Goal: Task Accomplishment & Management: Manage account settings

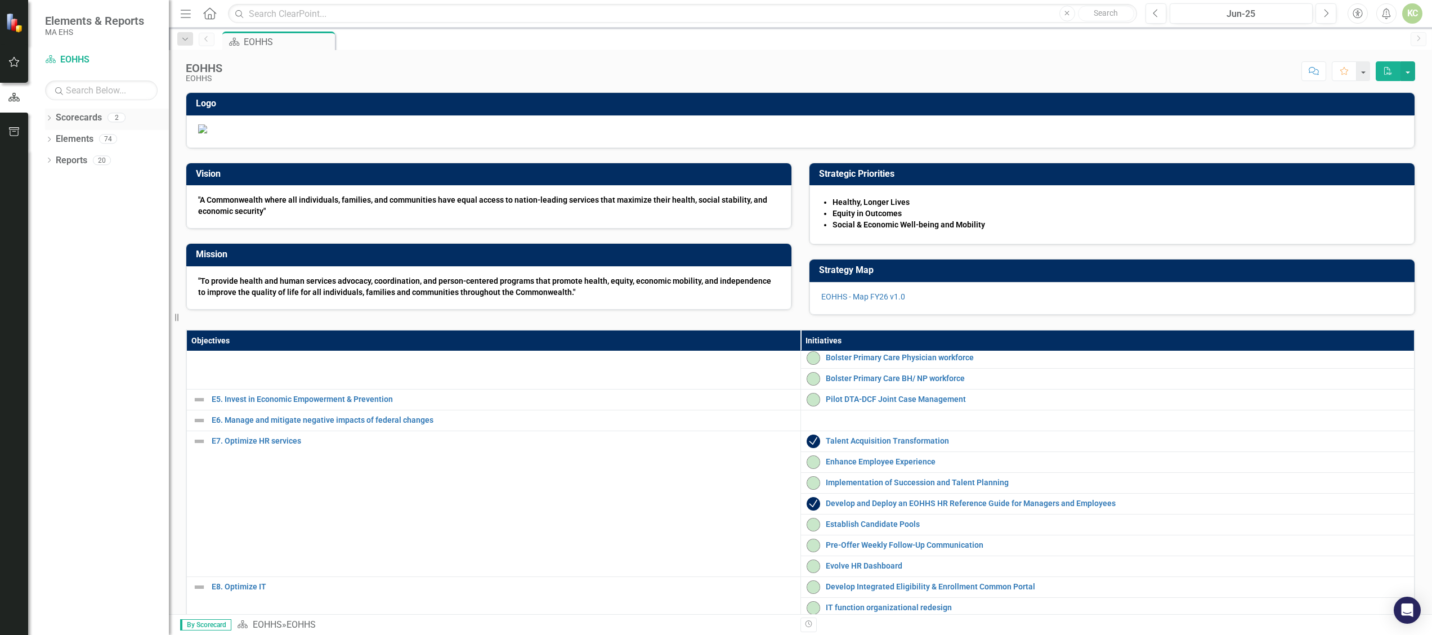
click at [48, 117] on icon "Dropdown" at bounding box center [49, 119] width 8 height 6
click at [54, 138] on icon "Dropdown" at bounding box center [55, 138] width 8 height 7
click at [82, 156] on link "DPH" at bounding box center [121, 160] width 96 height 13
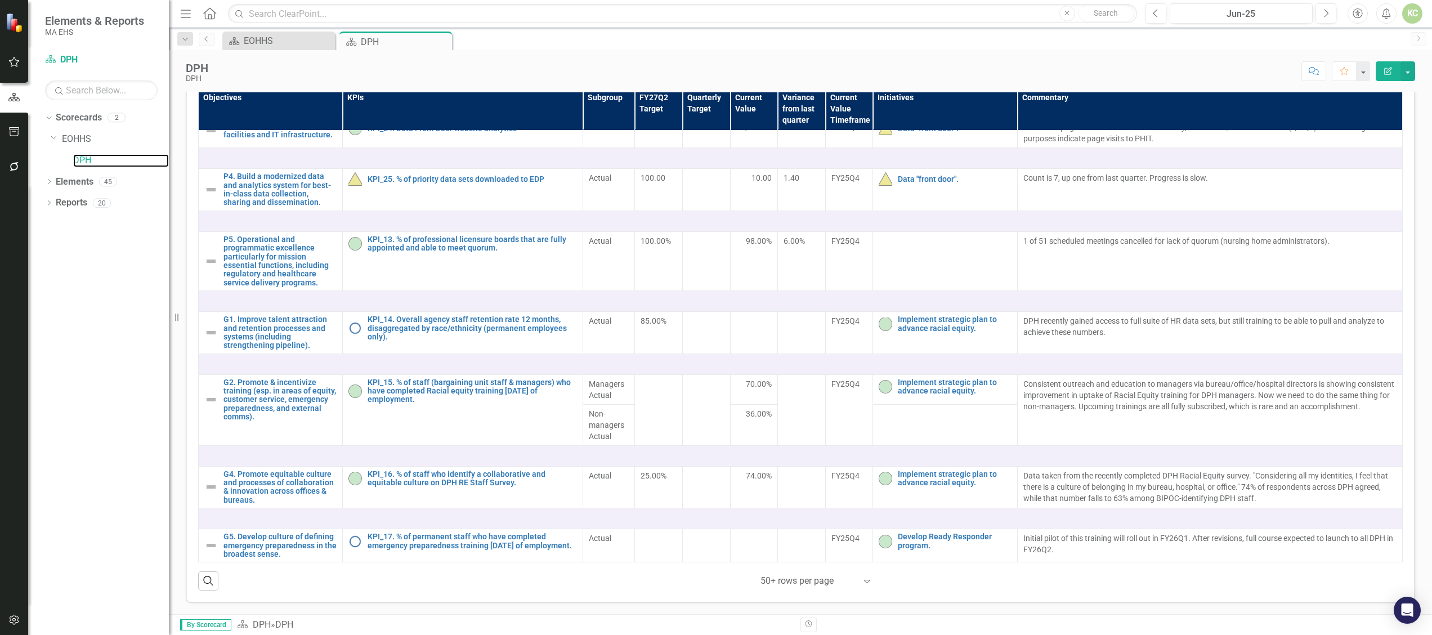
scroll to position [352, 0]
click at [453, 341] on link "KPI_14. Overall agency staff retention rate 12 months, disaggregated by race/et…" at bounding box center [472, 328] width 209 height 26
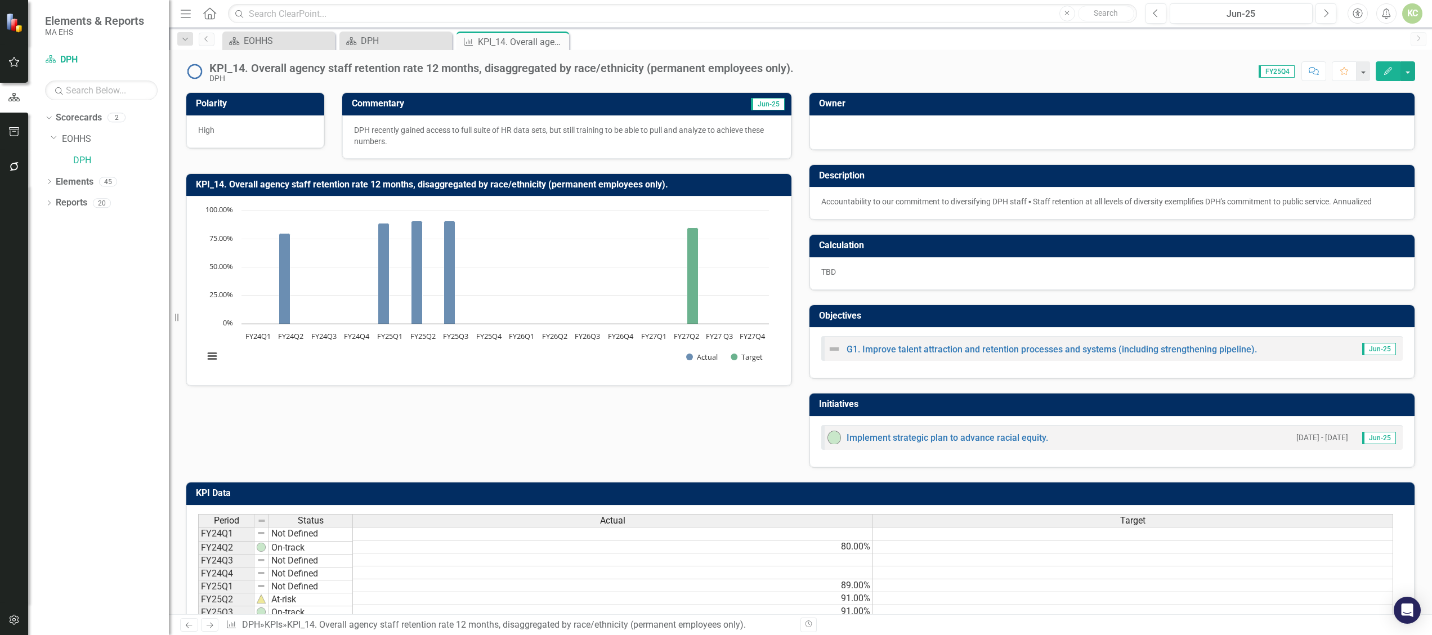
click at [194, 71] on img at bounding box center [195, 71] width 18 height 18
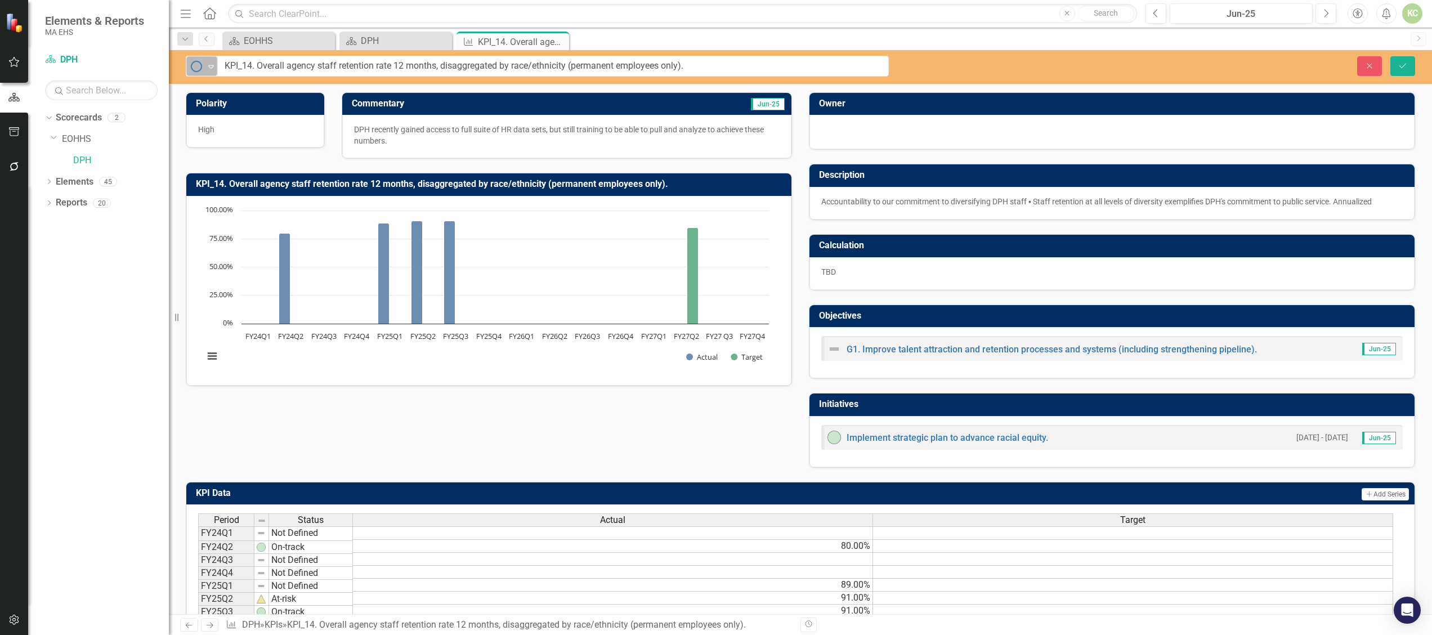
click at [214, 68] on icon "Expand" at bounding box center [210, 66] width 11 height 9
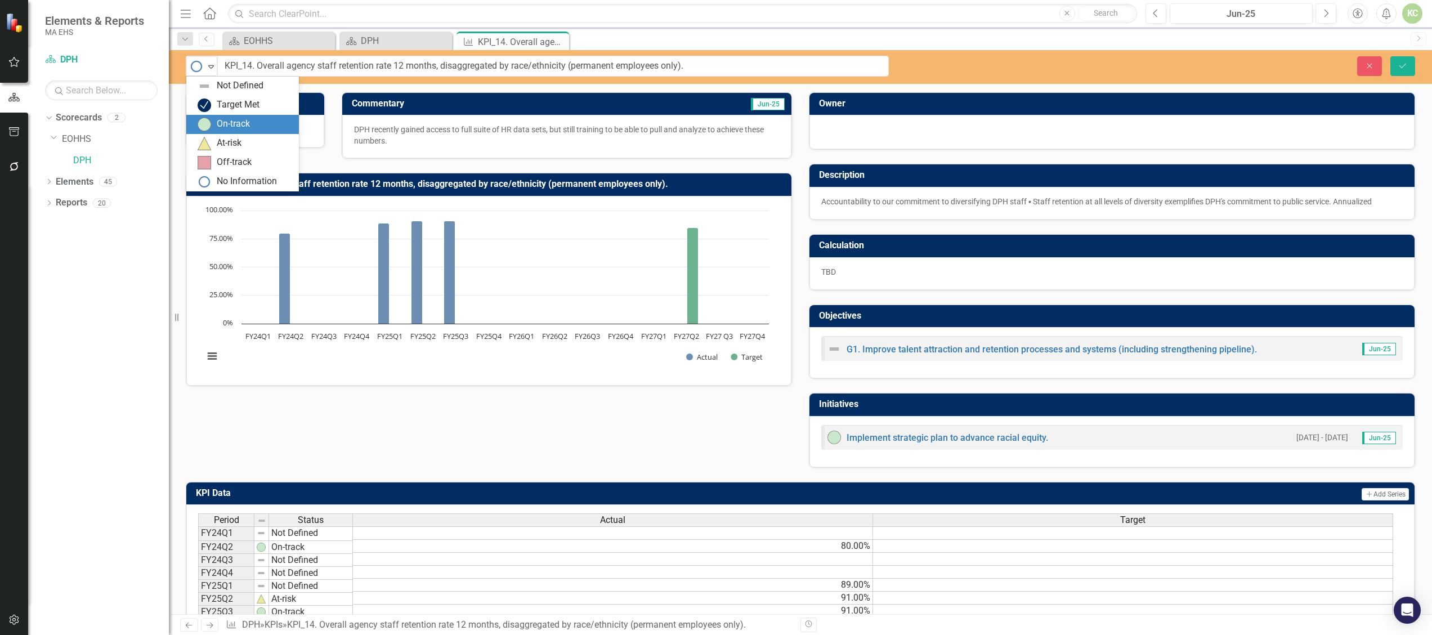
click at [219, 119] on div "On-track" at bounding box center [233, 124] width 33 height 13
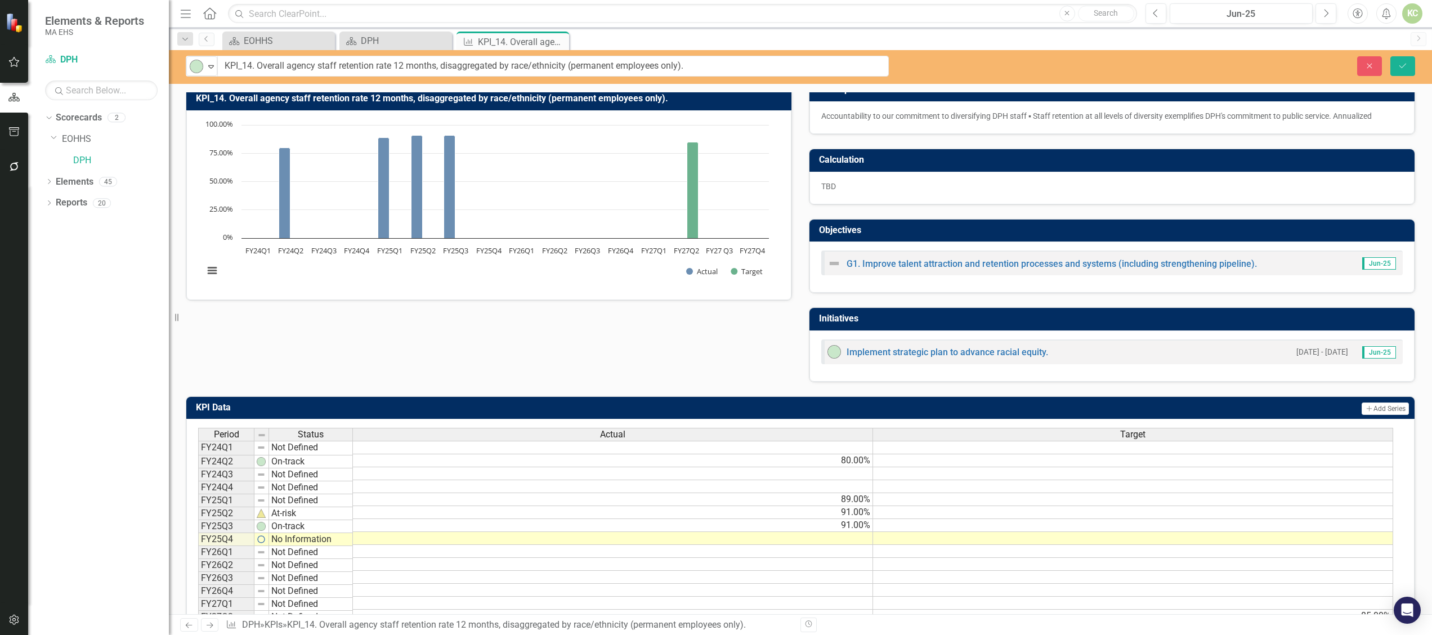
scroll to position [87, 0]
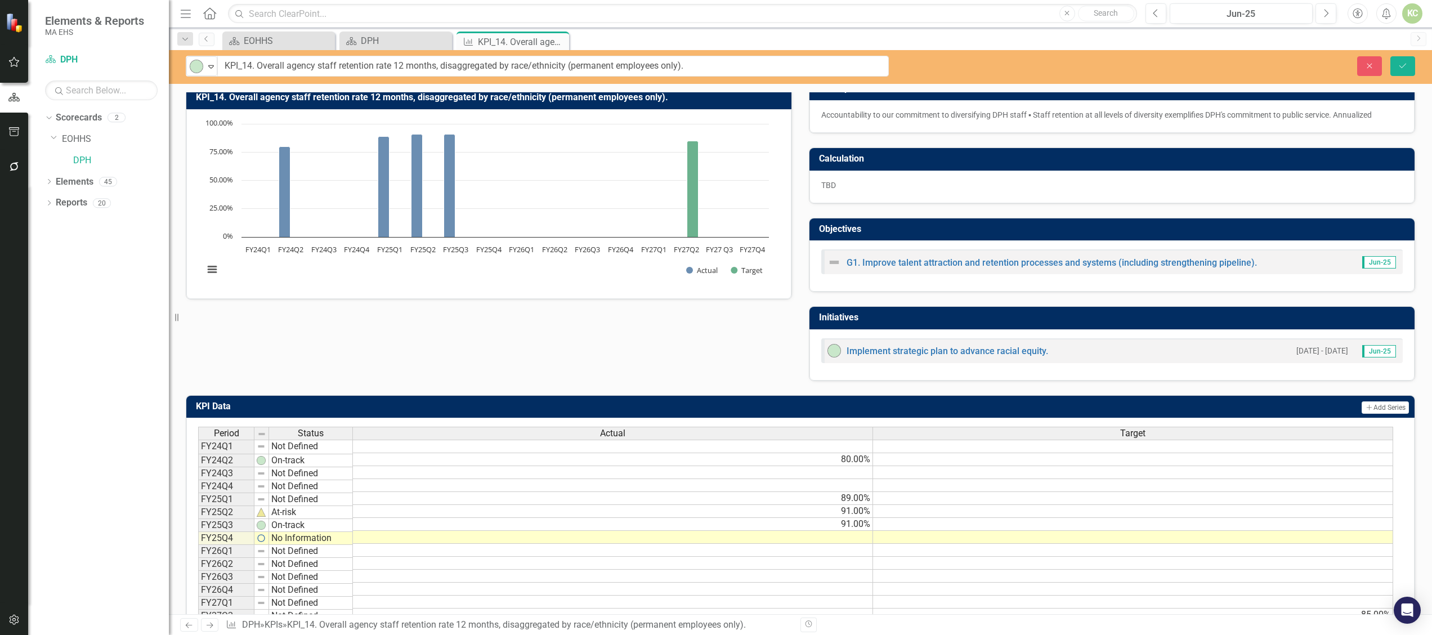
click at [861, 540] on td at bounding box center [613, 537] width 520 height 13
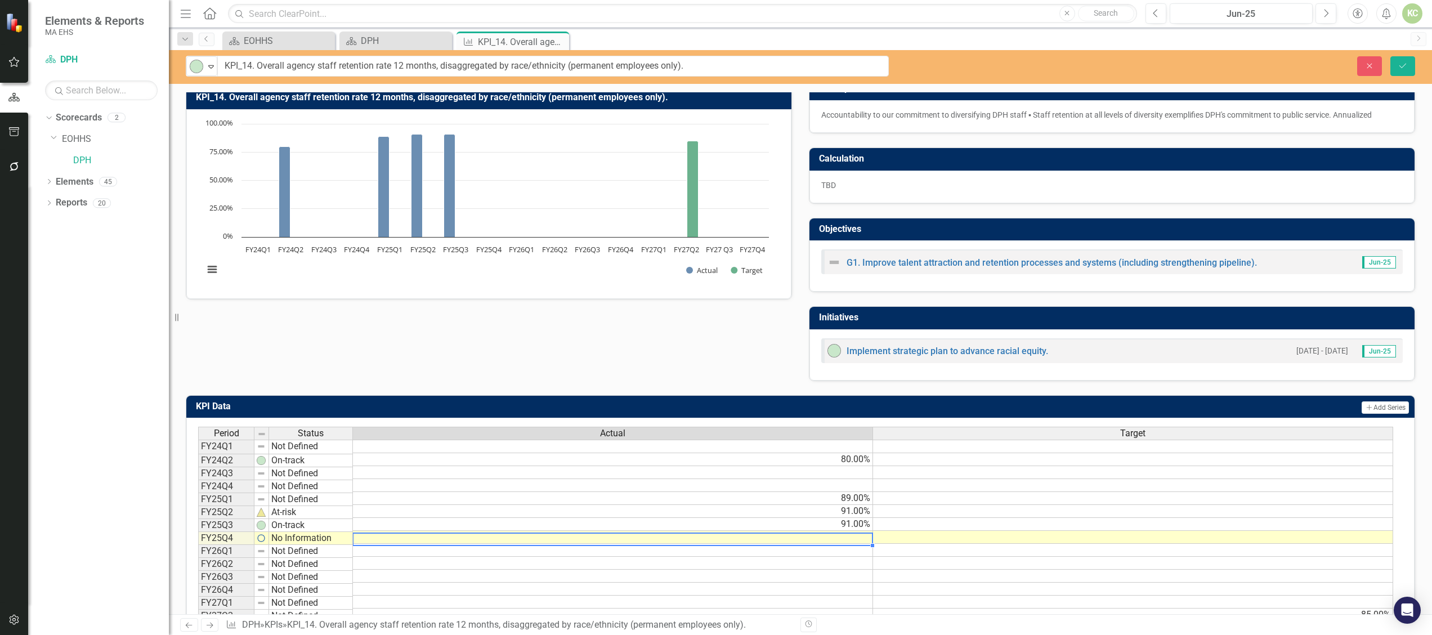
click at [861, 540] on td at bounding box center [613, 537] width 520 height 13
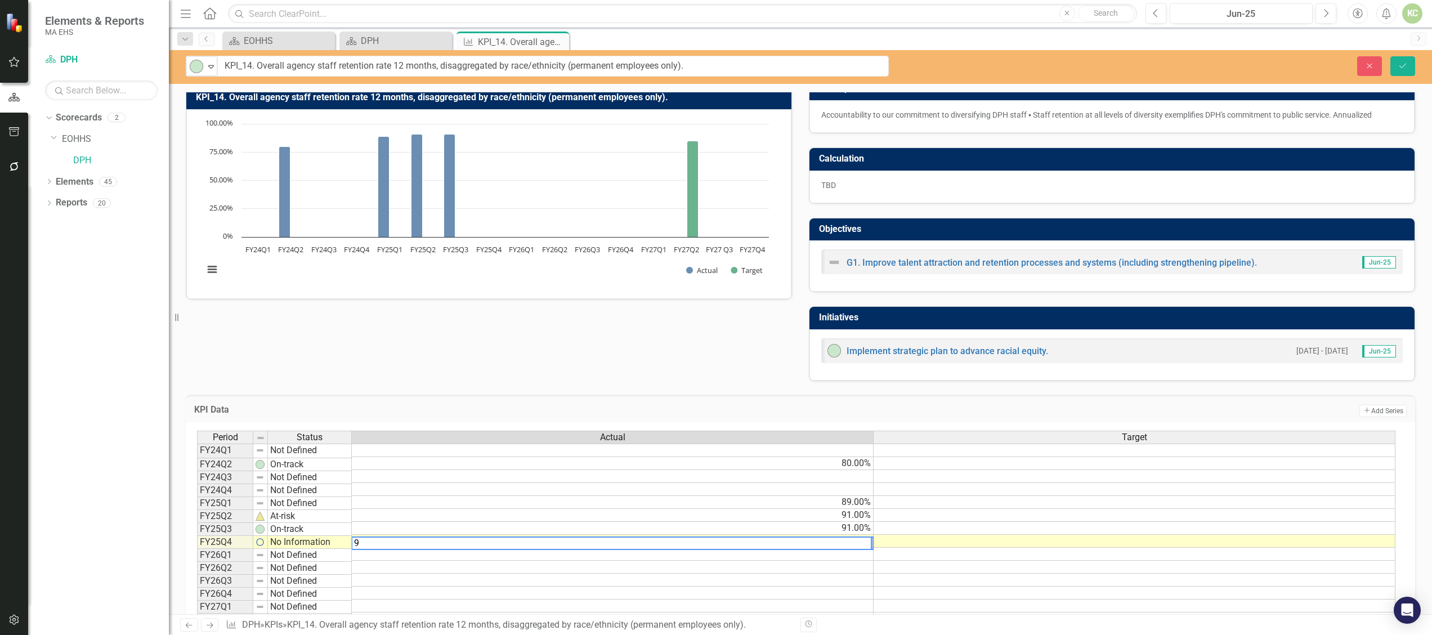
type textarea "91"
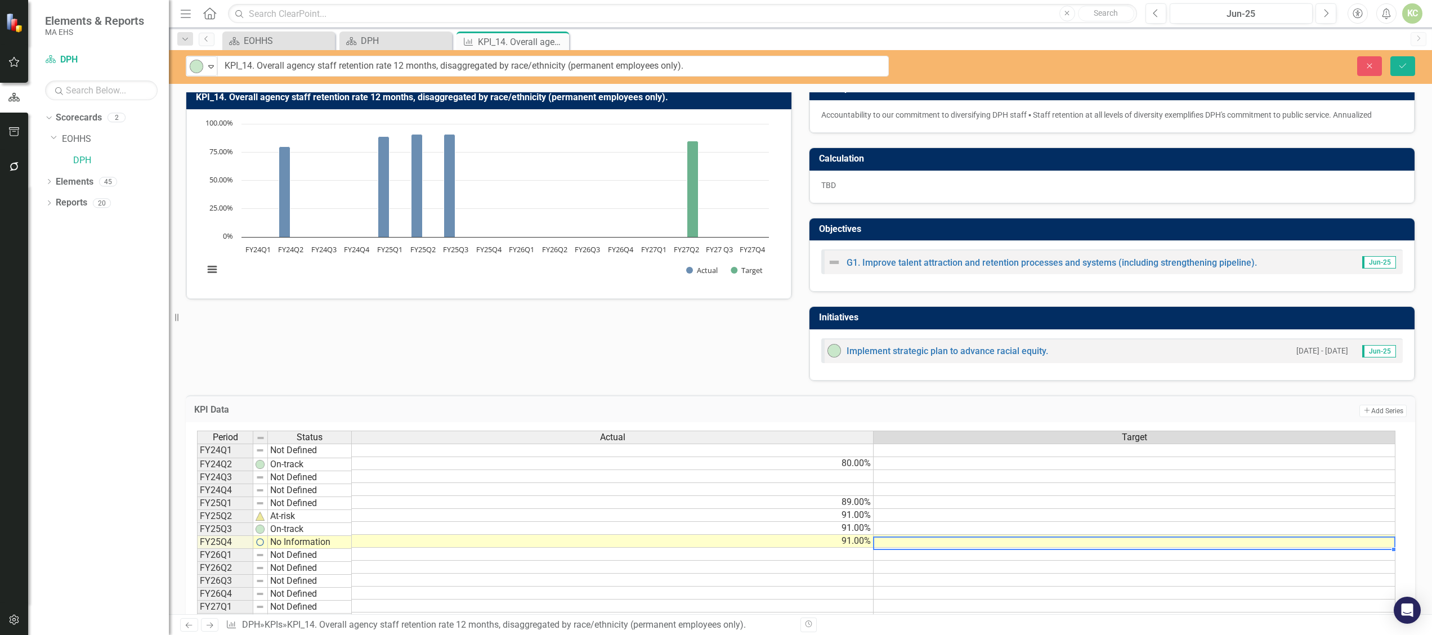
scroll to position [0, 0]
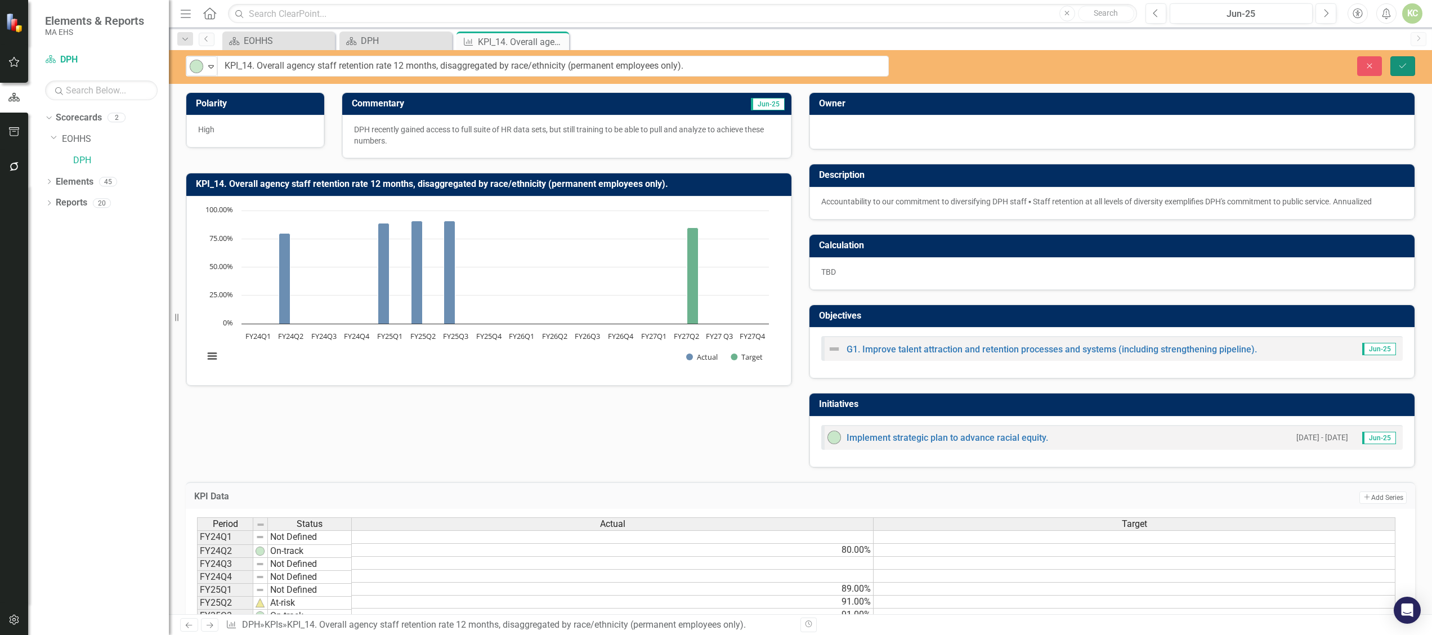
click at [1401, 69] on icon "Save" at bounding box center [1403, 66] width 10 height 8
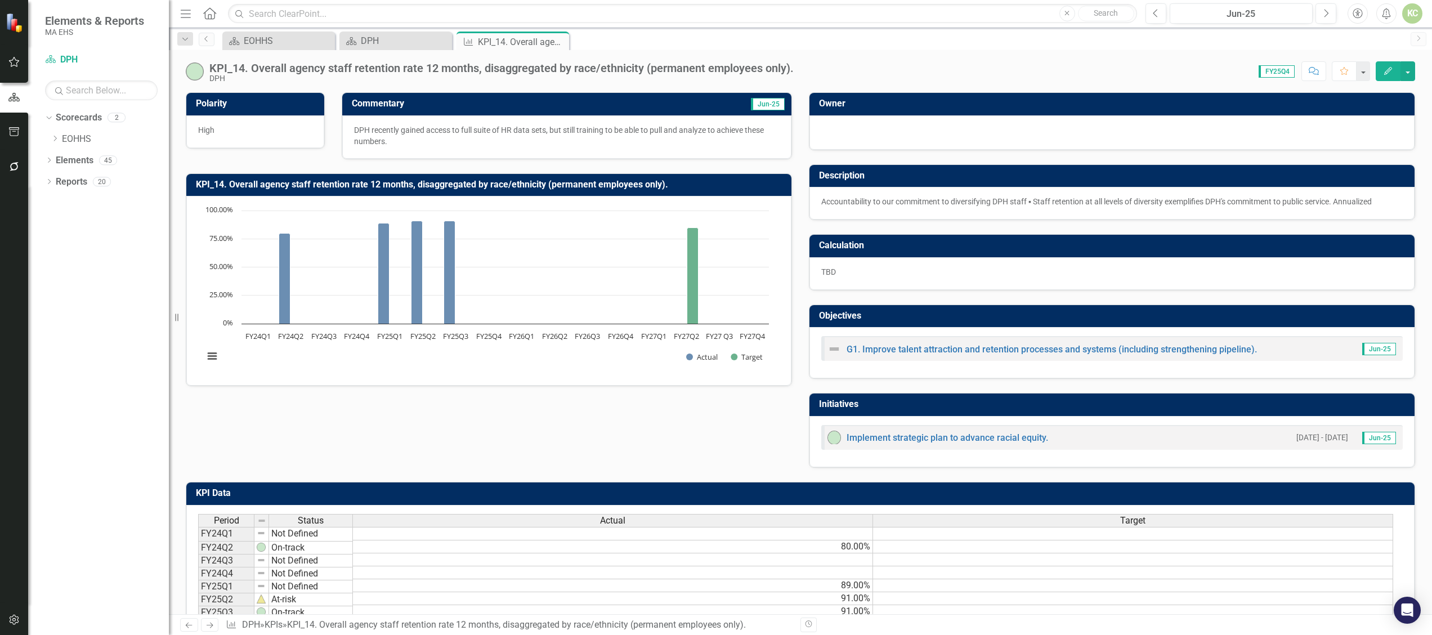
scroll to position [72, 0]
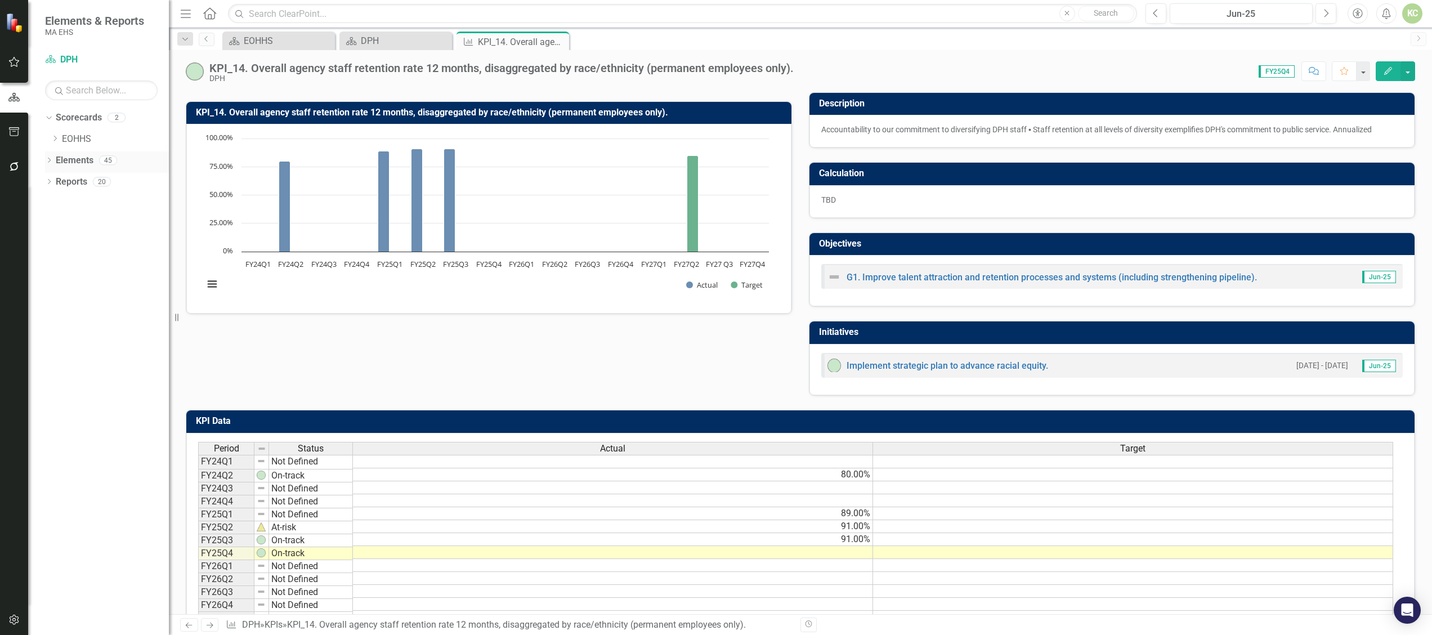
click at [50, 162] on icon "Dropdown" at bounding box center [49, 161] width 8 height 6
click at [48, 286] on icon "Dropdown" at bounding box center [49, 289] width 8 height 6
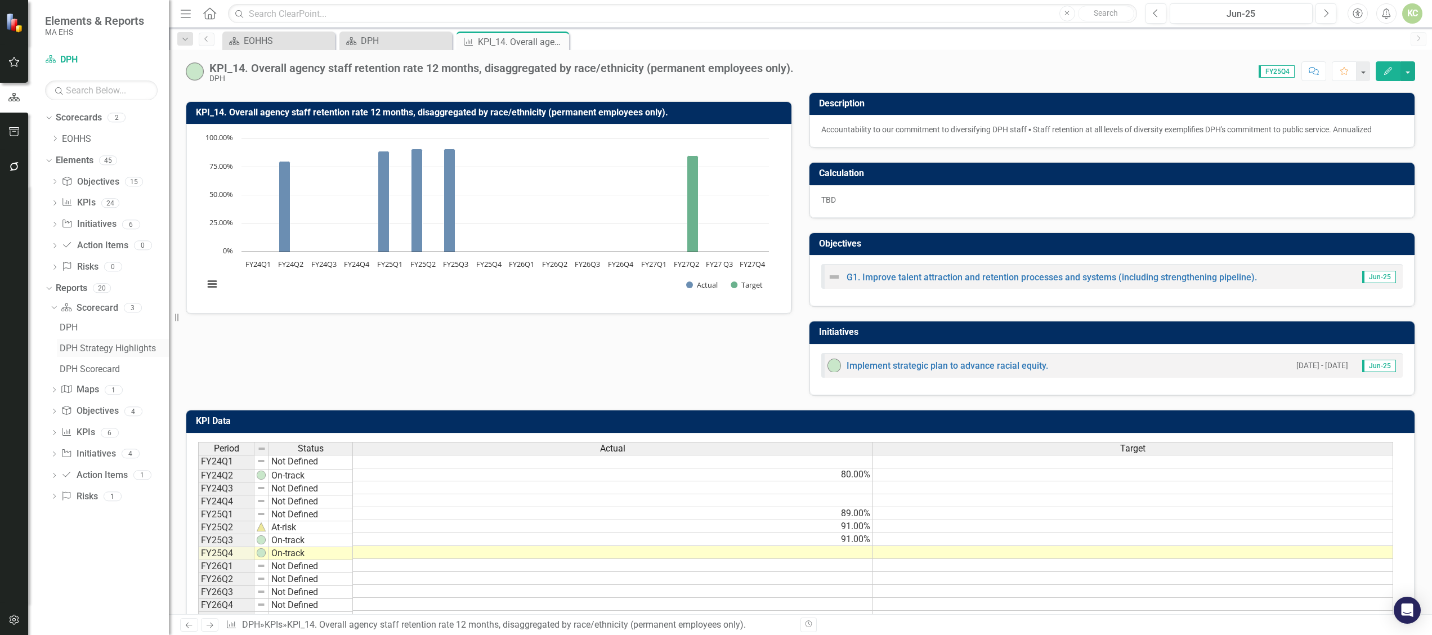
click at [108, 343] on div "DPH Strategy Highlights" at bounding box center [114, 348] width 109 height 10
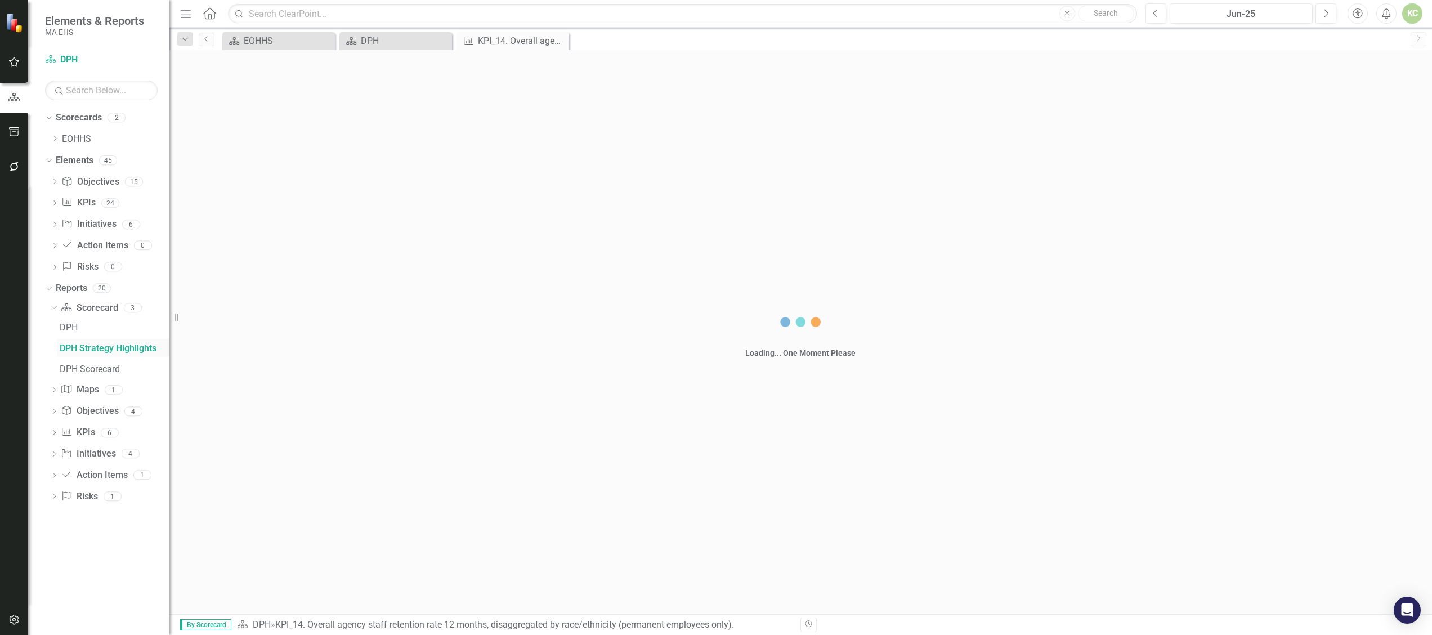
click at [108, 343] on div "DPH Strategy Highlights" at bounding box center [114, 348] width 109 height 10
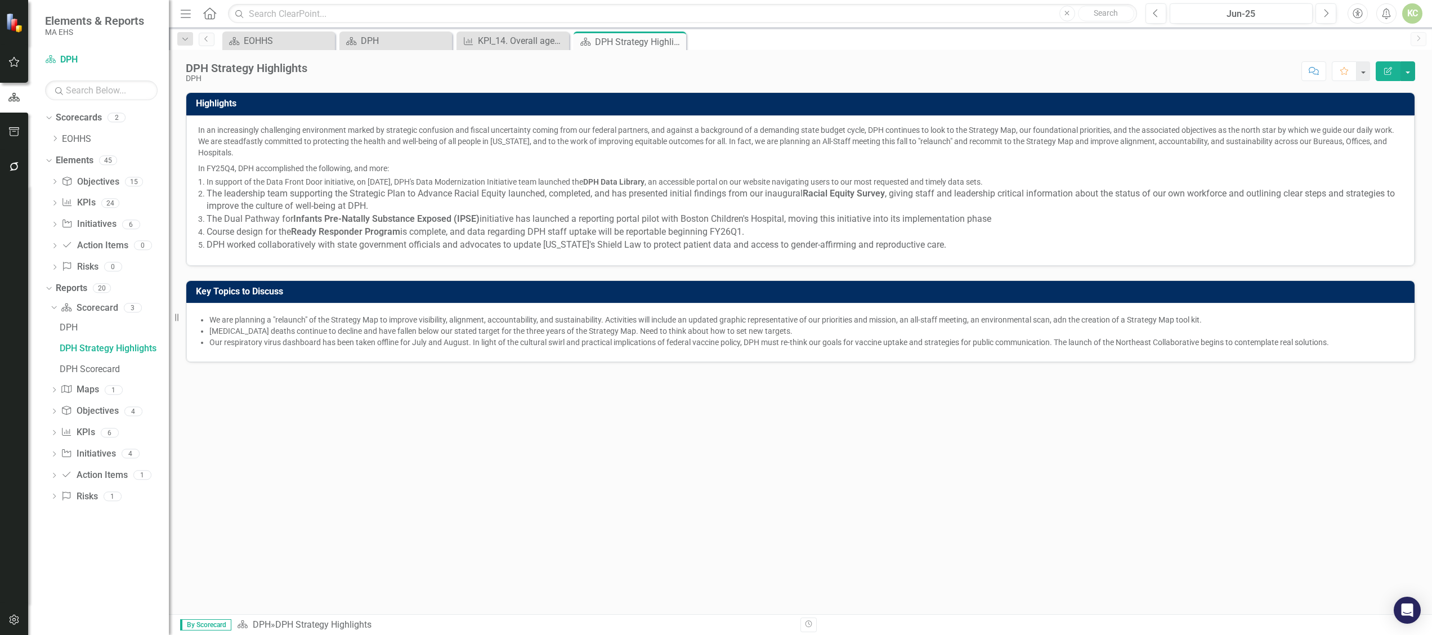
click at [846, 347] on li "Our respiratory virus dashboard has been taken offline for July and August. In …" at bounding box center [805, 342] width 1193 height 11
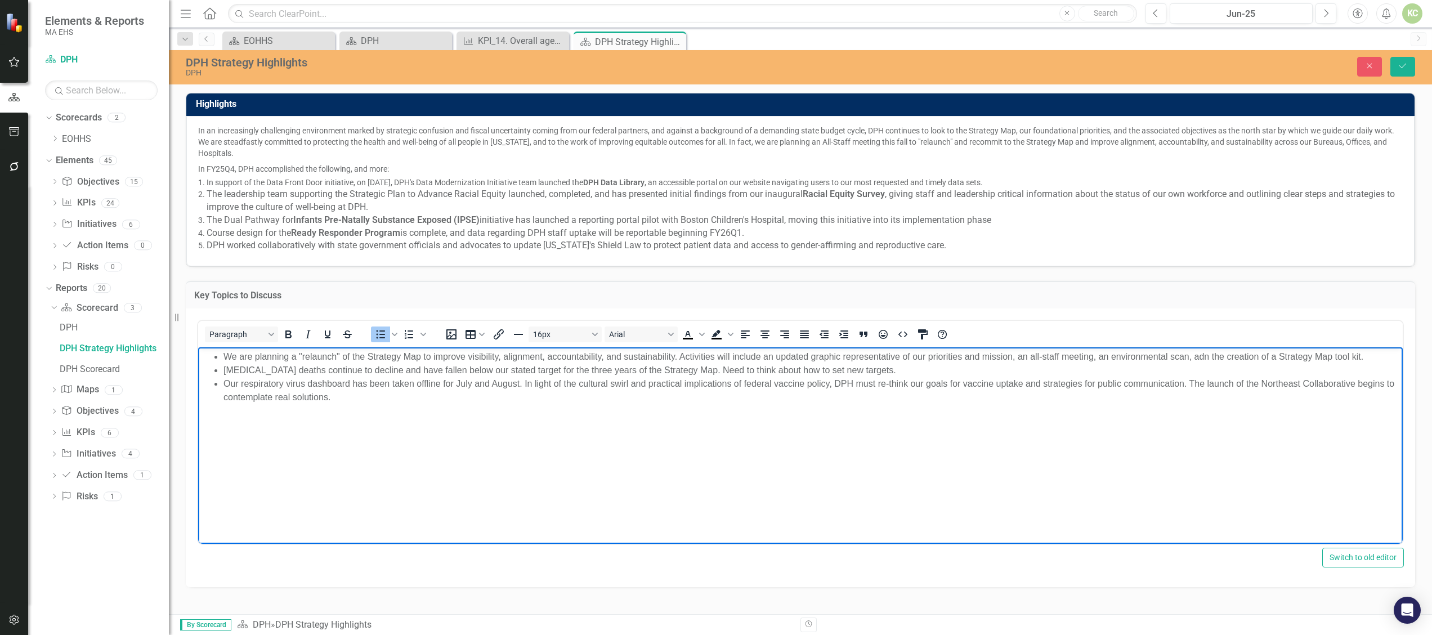
click at [924, 386] on li "Our respiratory virus dashboard has been taken offline for July and August. In …" at bounding box center [811, 390] width 1177 height 27
click at [925, 383] on li "Our respiratory virus dashboard has been taken offline for July and August. In …" at bounding box center [811, 390] width 1177 height 27
click at [1354, 379] on li "Our respiratory virus dashboard has been taken offline for July and August. In …" at bounding box center [811, 390] width 1177 height 27
click at [1371, 386] on li "Our respiratory virus dashboard has been taken offline for July and August. In …" at bounding box center [811, 390] width 1177 height 27
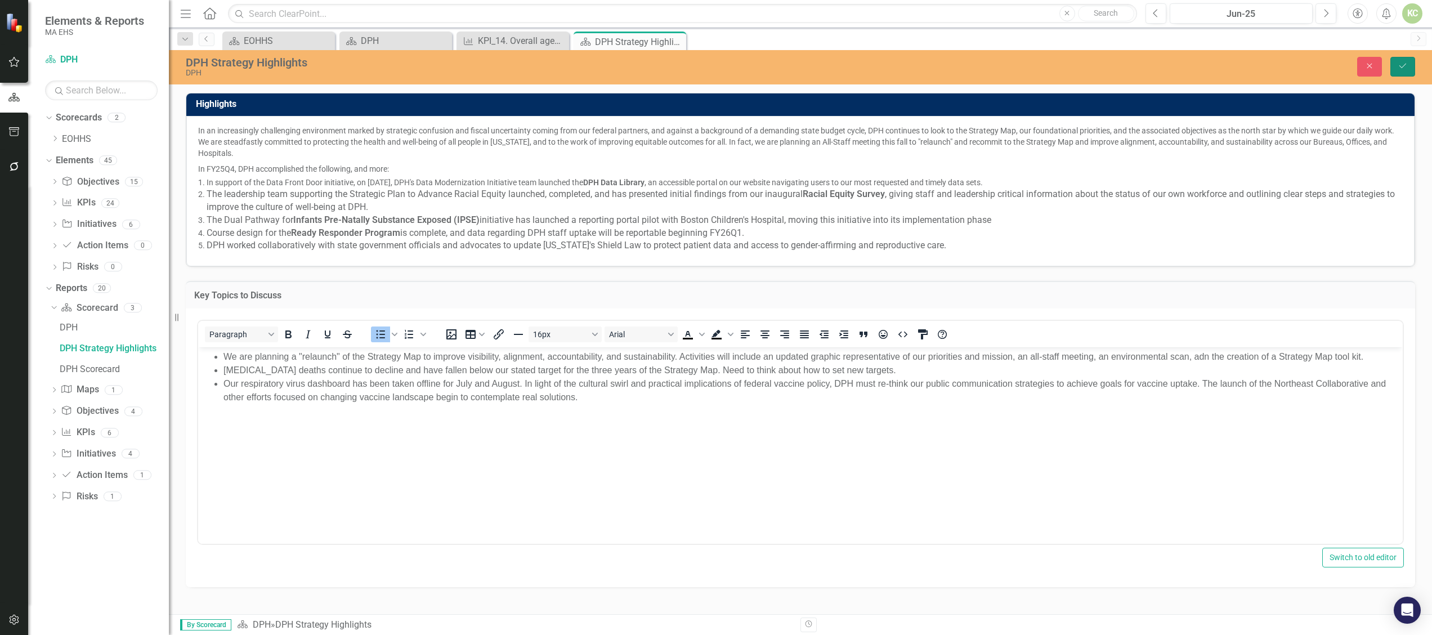
click at [1402, 62] on icon "Save" at bounding box center [1403, 66] width 10 height 8
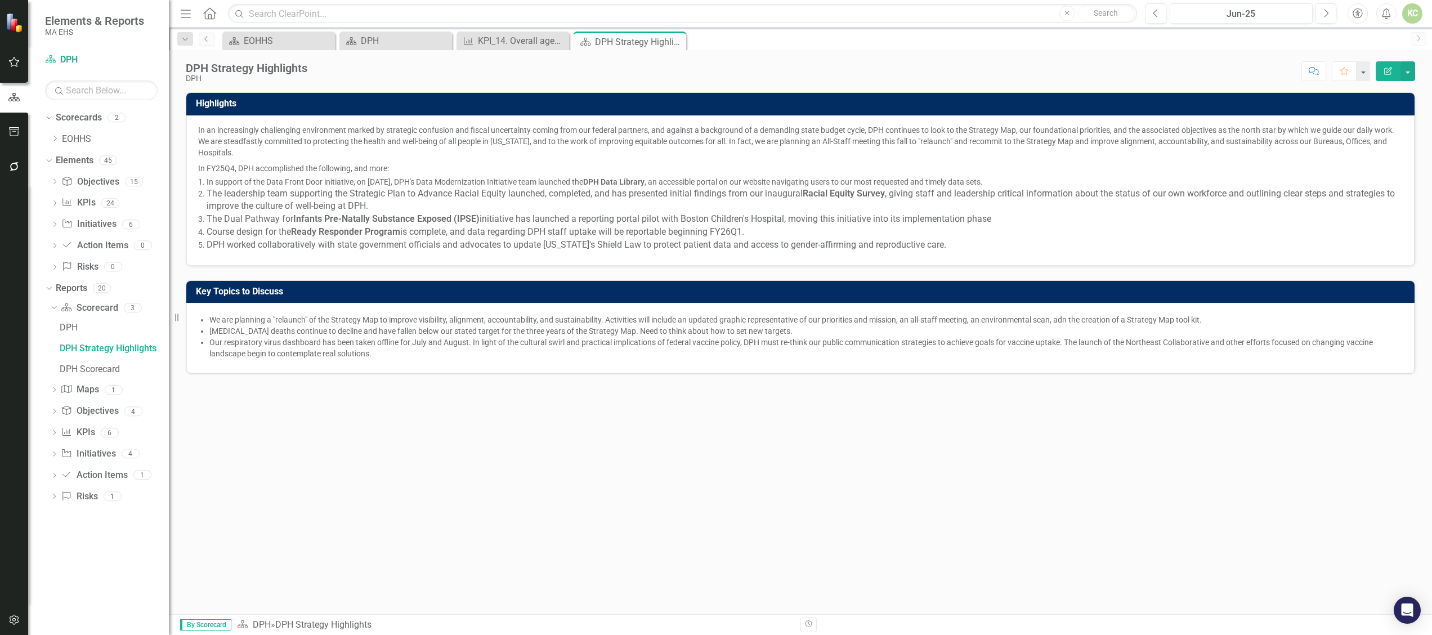
click at [624, 248] on span "DPH worked collaboratively with state government officials and advocates to upd…" at bounding box center [577, 244] width 740 height 11
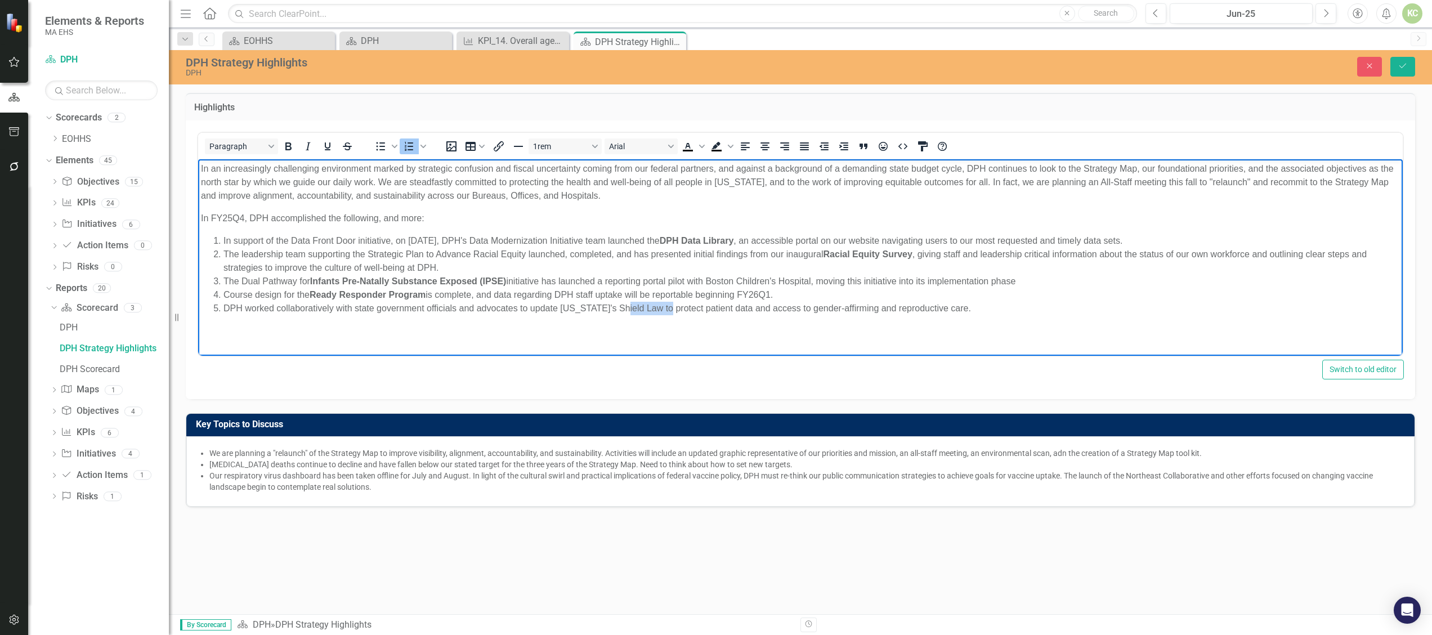
drag, startPoint x: 627, startPoint y: 303, endPoint x: 673, endPoint y: 310, distance: 46.1
click at [673, 310] on span "DPH worked collaboratively with state government officials and advocates to upd…" at bounding box center [597, 308] width 748 height 10
click at [289, 143] on icon "Bold" at bounding box center [288, 147] width 14 height 14
click at [547, 328] on html "In an increasingly challenging environment marked by strategic confusion and fi…" at bounding box center [800, 243] width 1205 height 169
click at [1403, 68] on icon "Save" at bounding box center [1403, 66] width 10 height 8
